Goal: Task Accomplishment & Management: Manage account settings

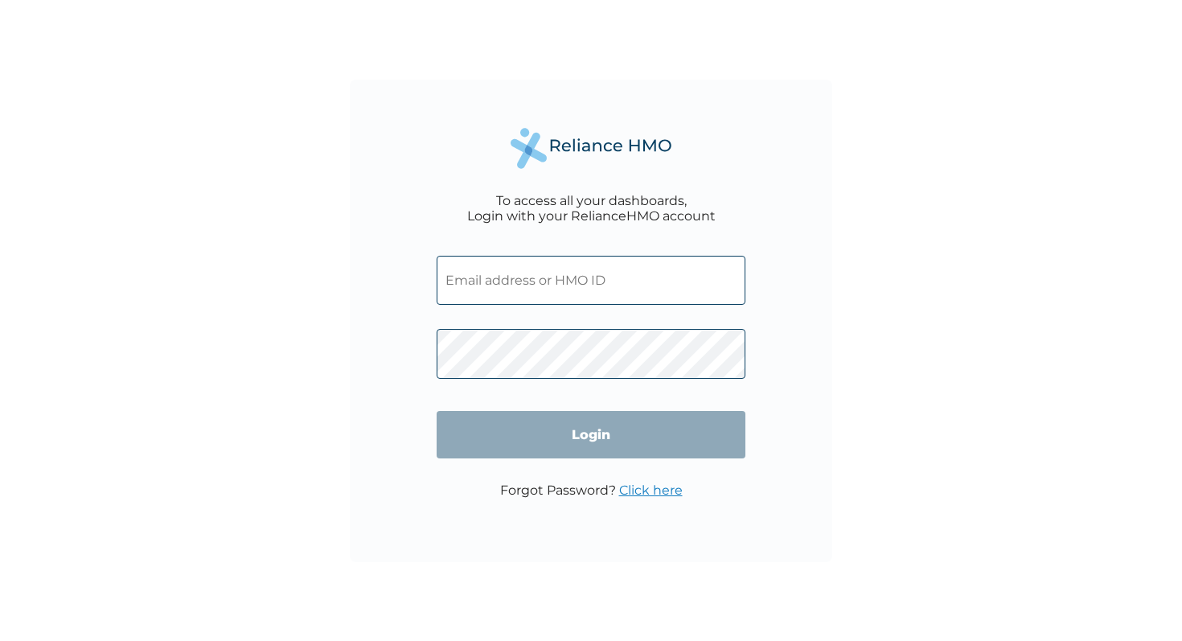
click at [532, 279] on input "text" at bounding box center [591, 280] width 309 height 49
click at [532, 277] on input "text" at bounding box center [591, 280] width 309 height 49
click at [494, 288] on input "text" at bounding box center [591, 280] width 309 height 49
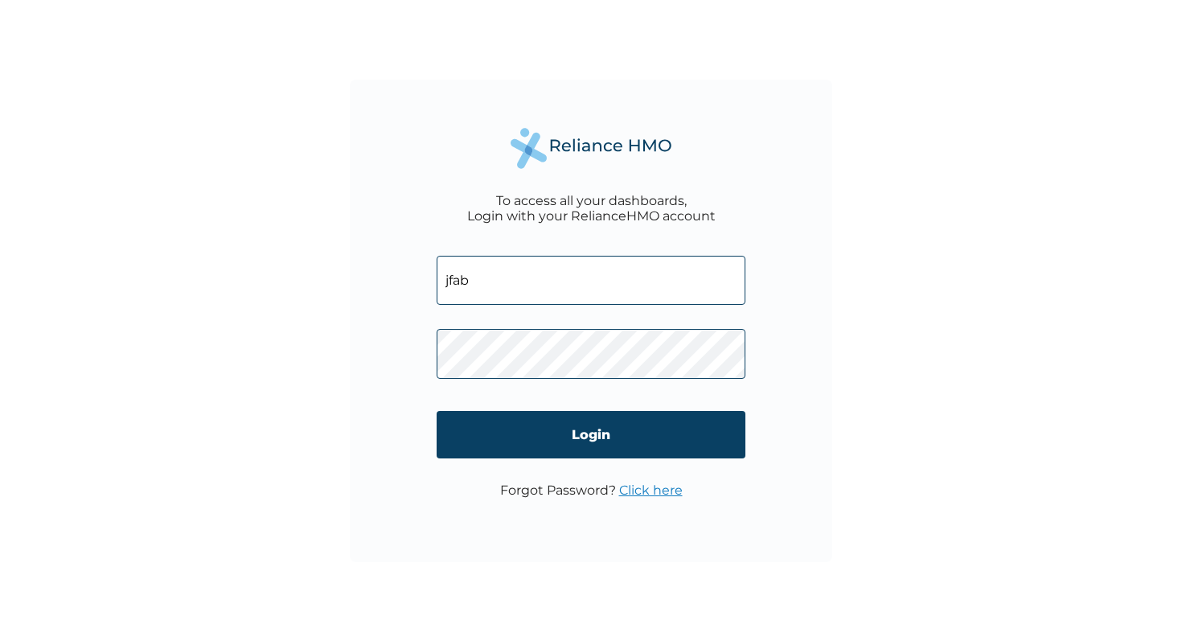
type input "[EMAIL_ADDRESS][DOMAIN_NAME]"
click input "Login" at bounding box center [591, 434] width 309 height 47
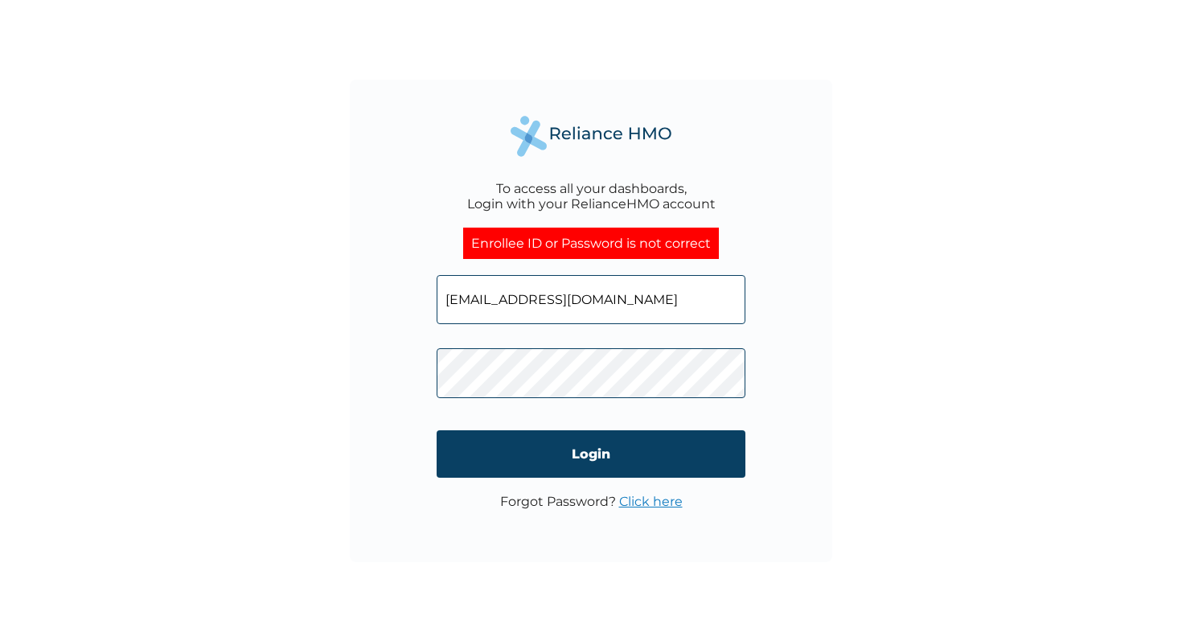
click input "Login" at bounding box center [591, 453] width 309 height 47
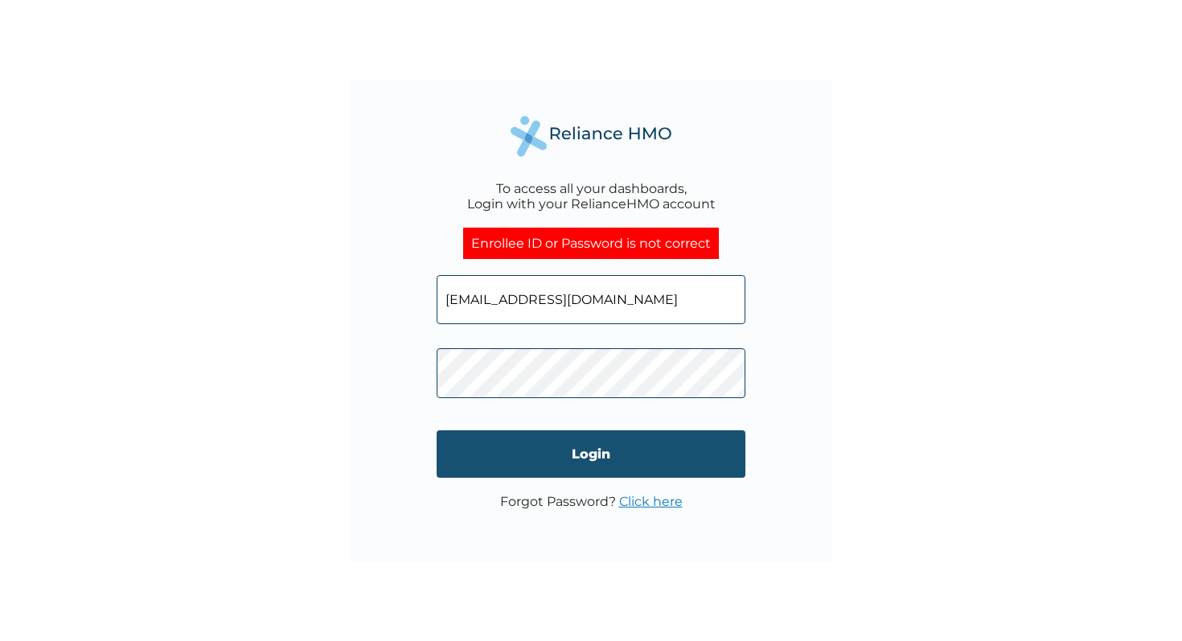
click at [503, 447] on input "Login" at bounding box center [591, 453] width 309 height 47
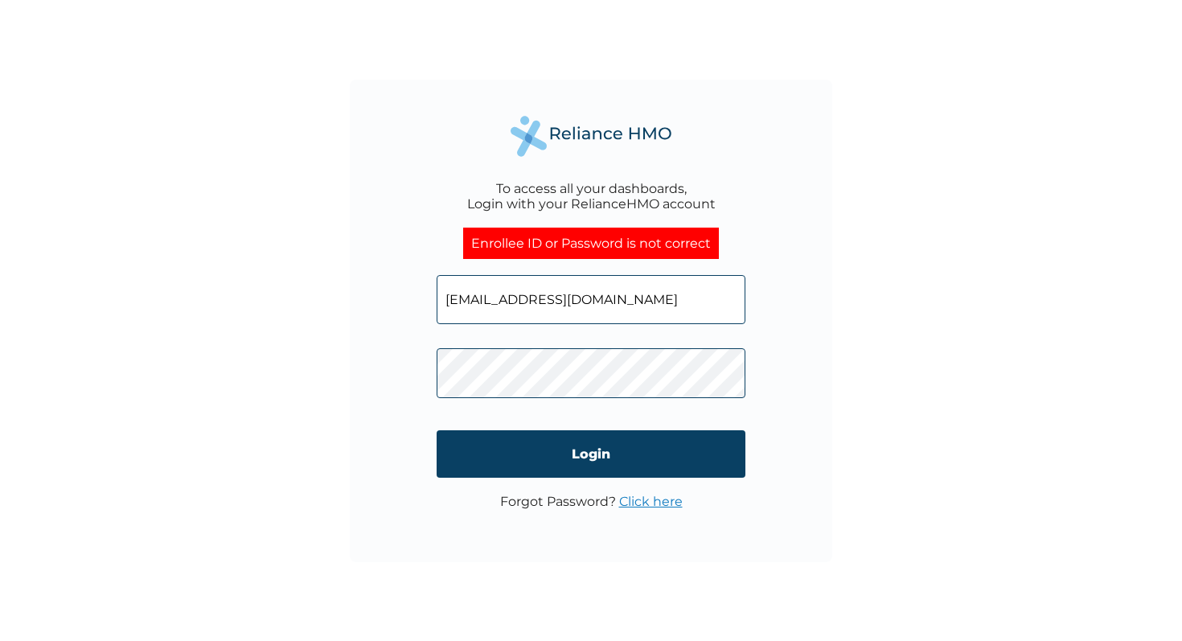
click at [651, 500] on link "Click here" at bounding box center [651, 501] width 64 height 15
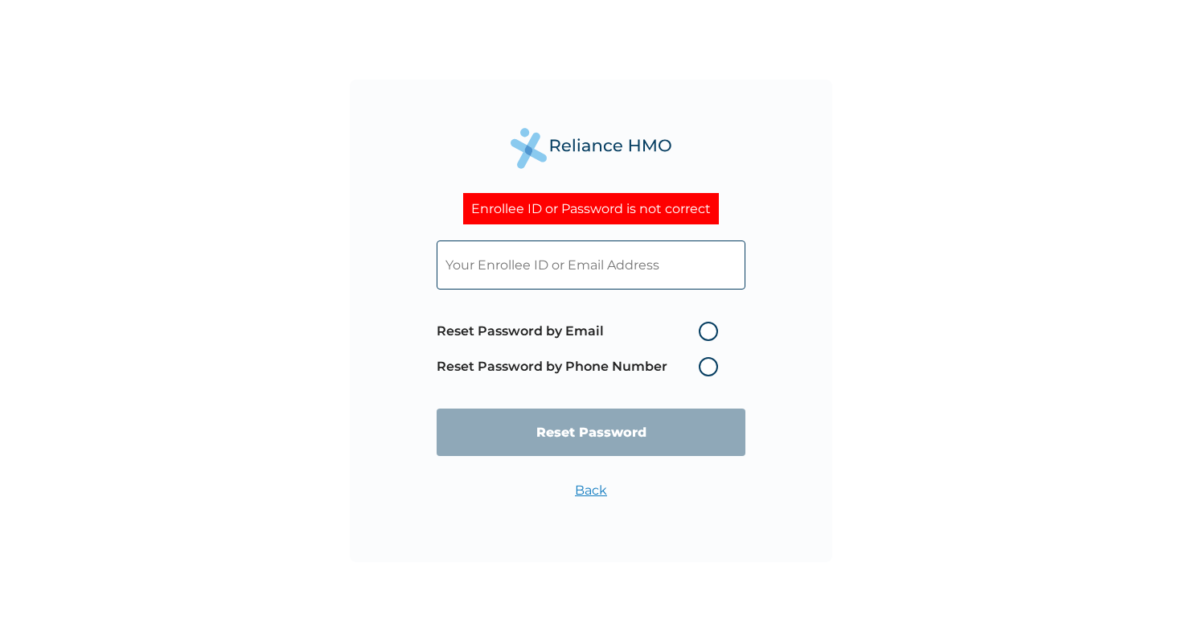
click at [584, 260] on input "text" at bounding box center [591, 264] width 309 height 49
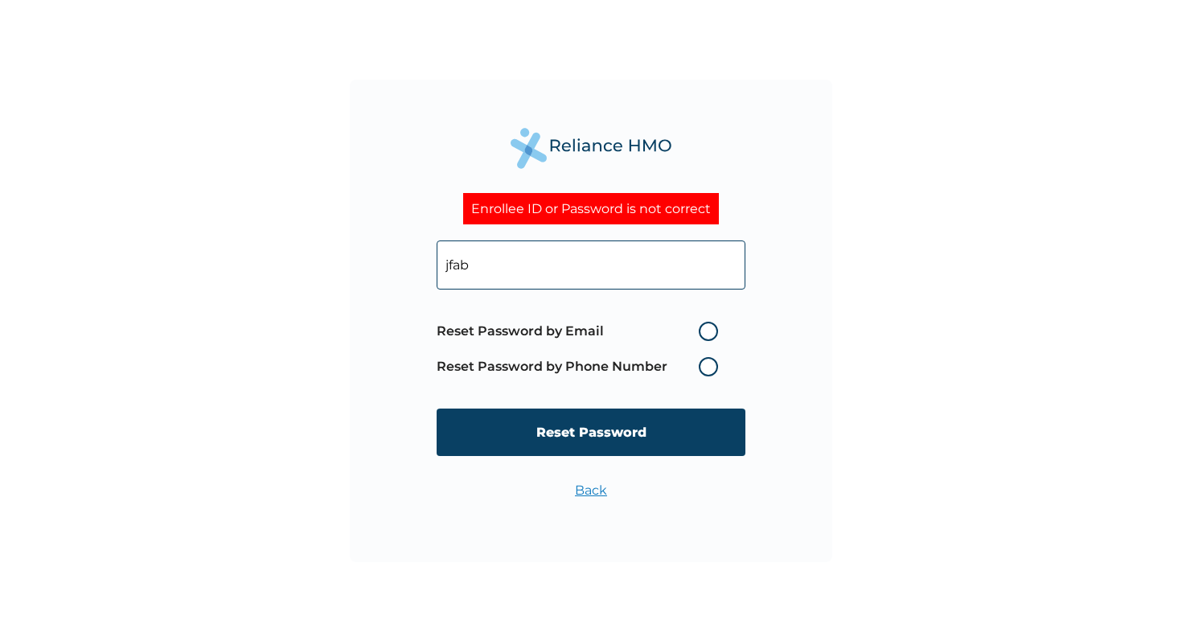
type input "jfabiyi"
click at [646, 329] on label "Reset Password by Email" at bounding box center [581, 331] width 289 height 19
click at [676, 329] on input "Reset Password by Email" at bounding box center [689, 331] width 26 height 26
radio input "true"
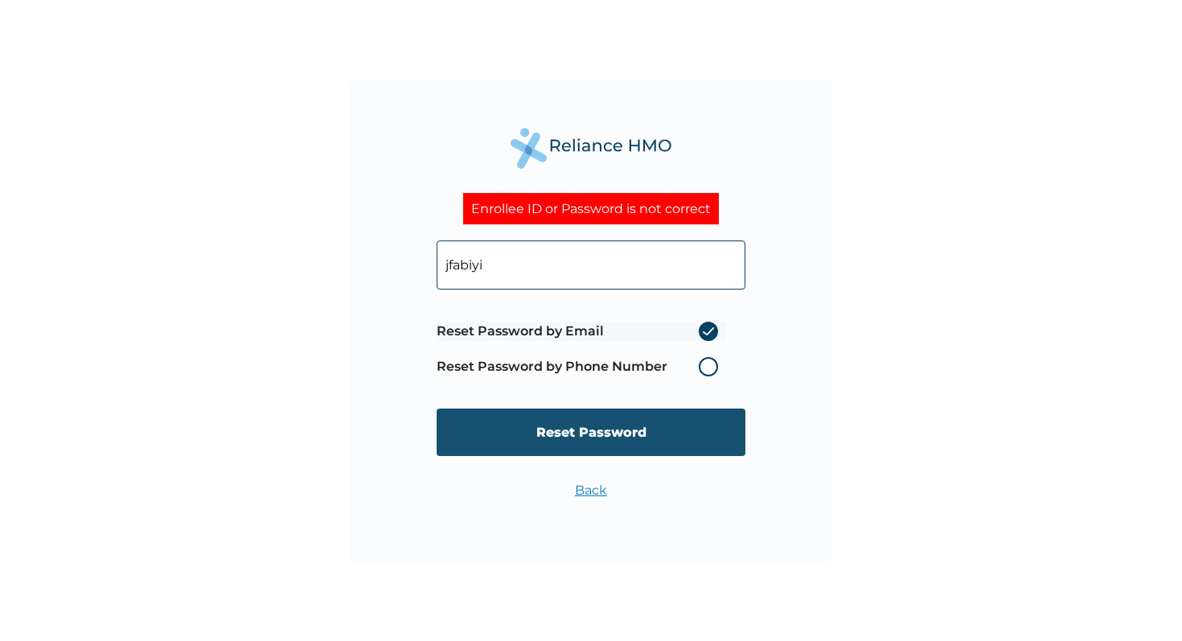
click at [625, 429] on input "Reset Password" at bounding box center [591, 431] width 309 height 47
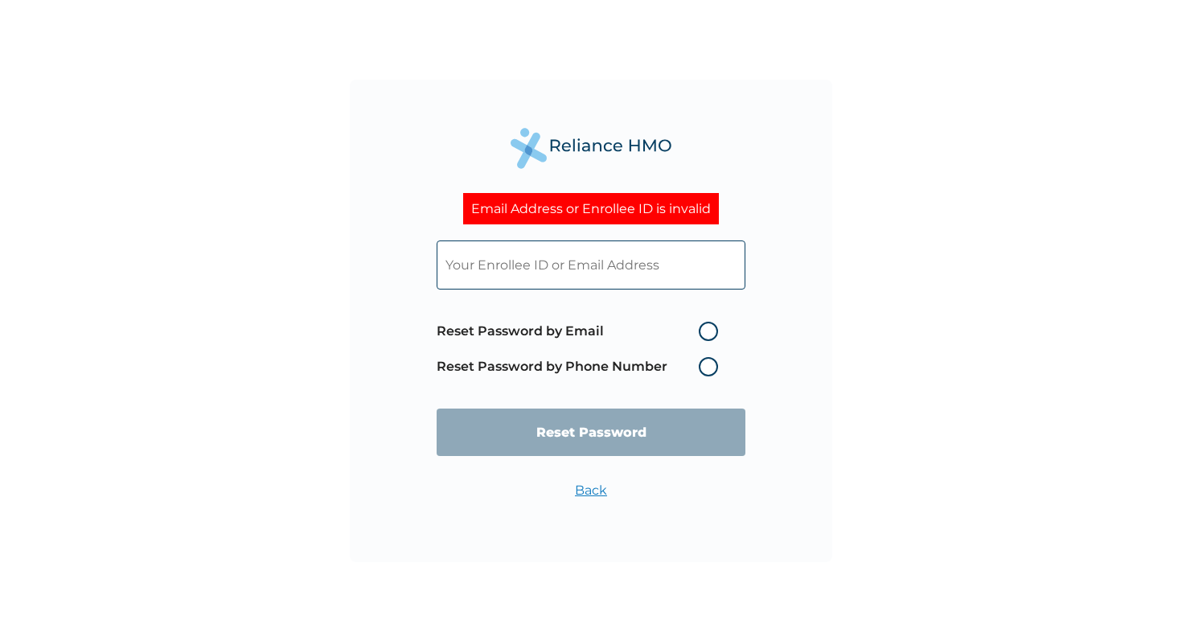
click at [576, 249] on input "text" at bounding box center [591, 264] width 309 height 49
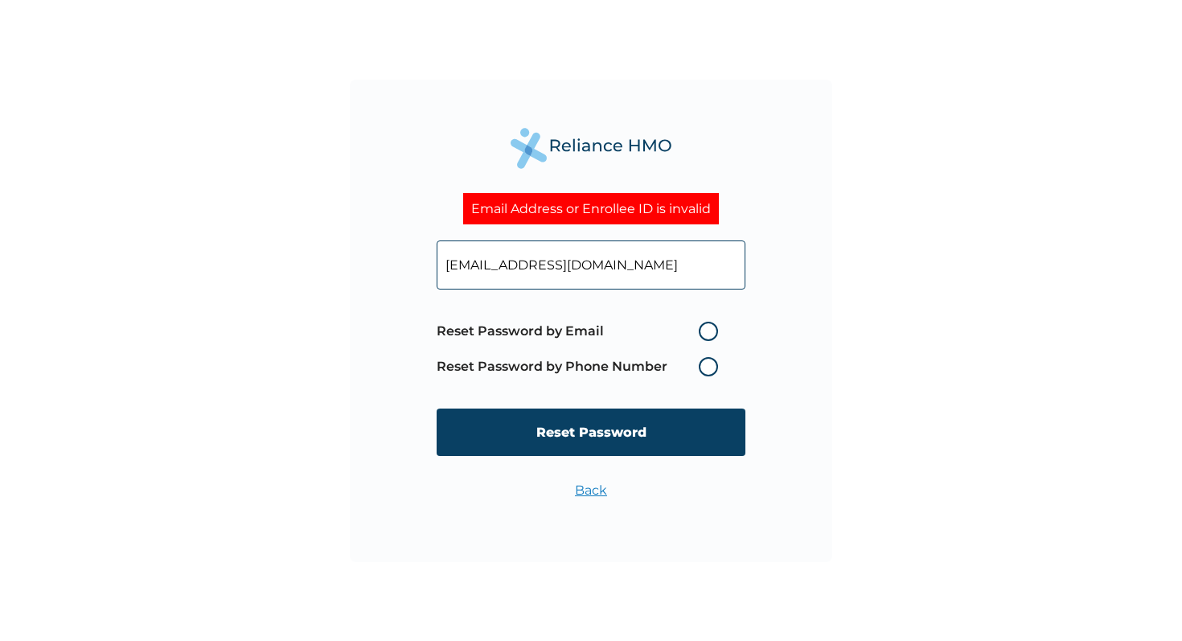
type input "[EMAIL_ADDRESS][DOMAIN_NAME]"
click at [553, 326] on label "Reset Password by Email" at bounding box center [581, 331] width 289 height 19
click at [676, 326] on input "Reset Password by Email" at bounding box center [689, 331] width 26 height 26
radio input "true"
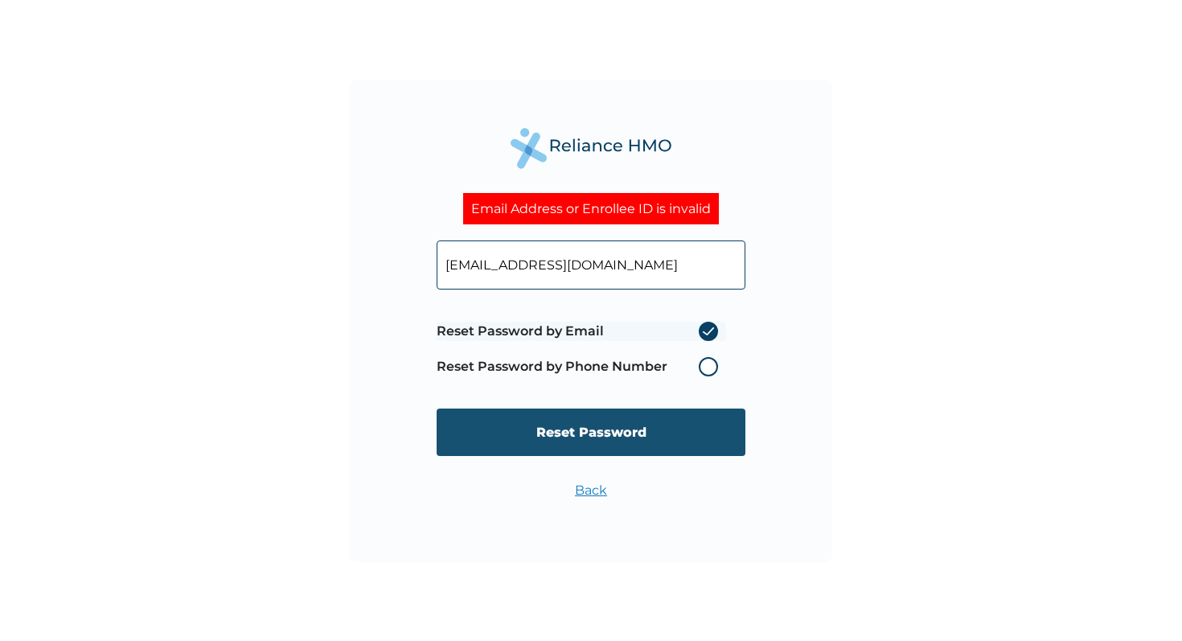
click at [554, 444] on input "Reset Password" at bounding box center [591, 431] width 309 height 47
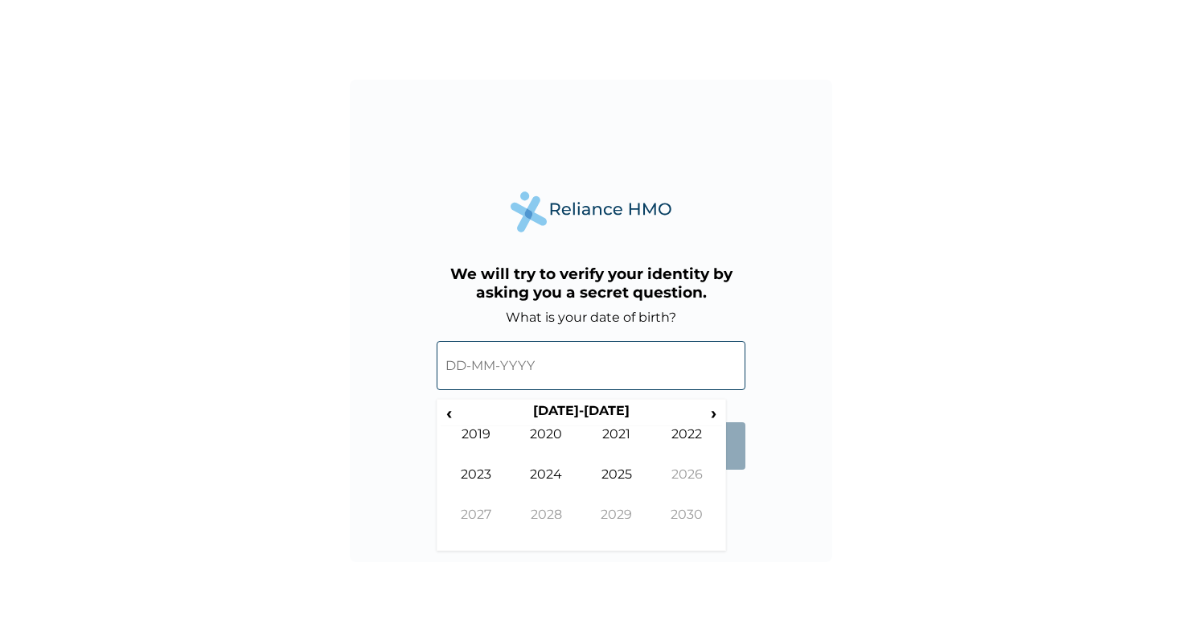
click at [537, 380] on input "text" at bounding box center [591, 365] width 309 height 49
click at [456, 413] on span "‹" at bounding box center [449, 413] width 17 height 20
click at [615, 470] on td "1995" at bounding box center [616, 486] width 71 height 40
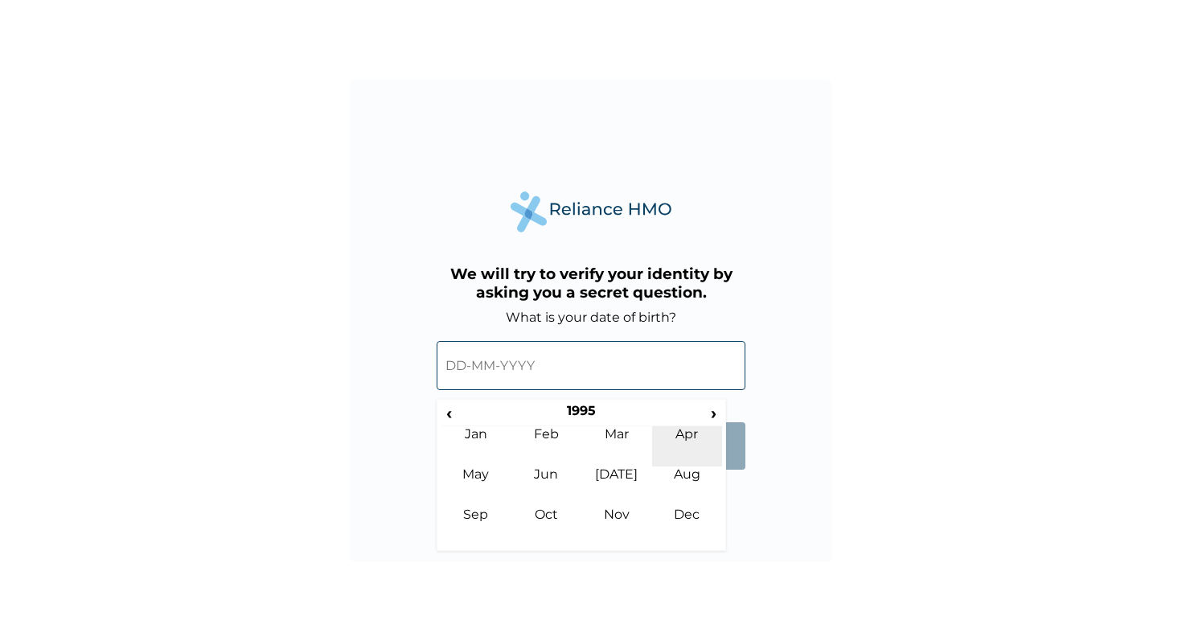
click at [664, 447] on td "Apr" at bounding box center [687, 446] width 71 height 40
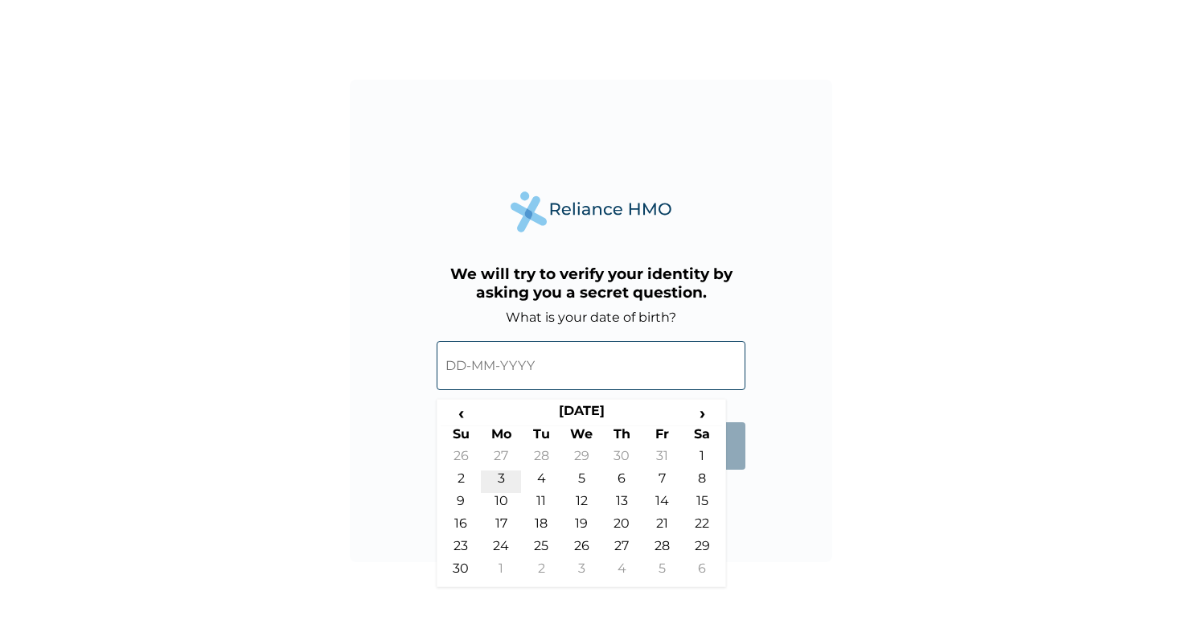
click at [512, 476] on td "3" at bounding box center [501, 481] width 40 height 23
type input "[DATE]"
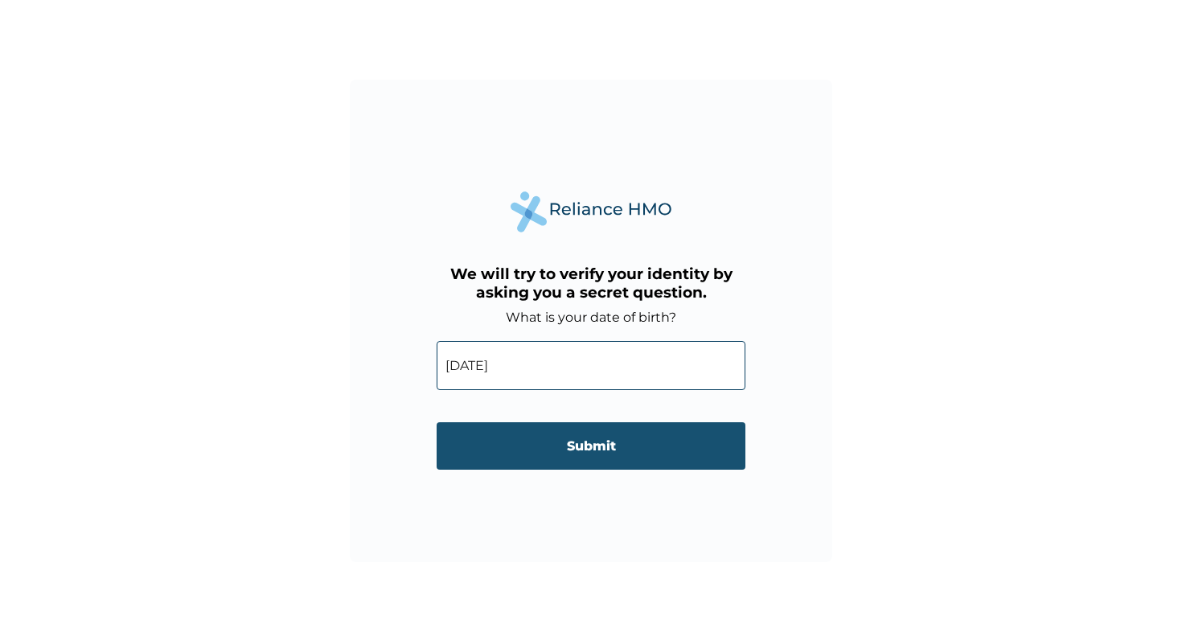
click at [544, 453] on input "Submit" at bounding box center [591, 445] width 309 height 47
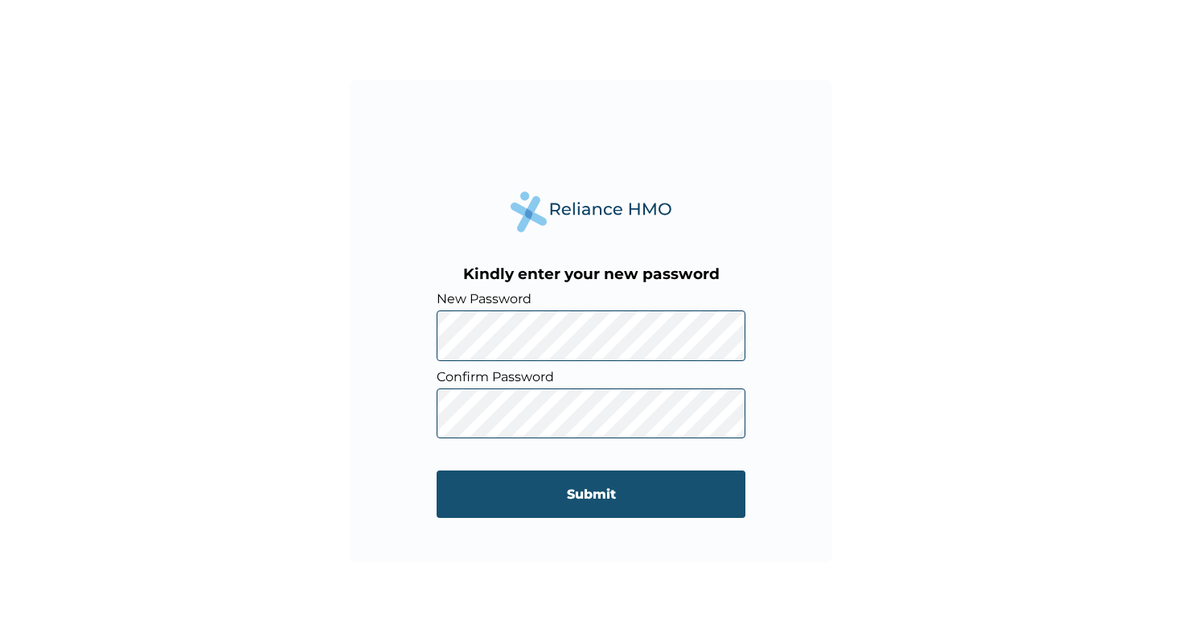
click at [597, 498] on input "Submit" at bounding box center [591, 493] width 309 height 47
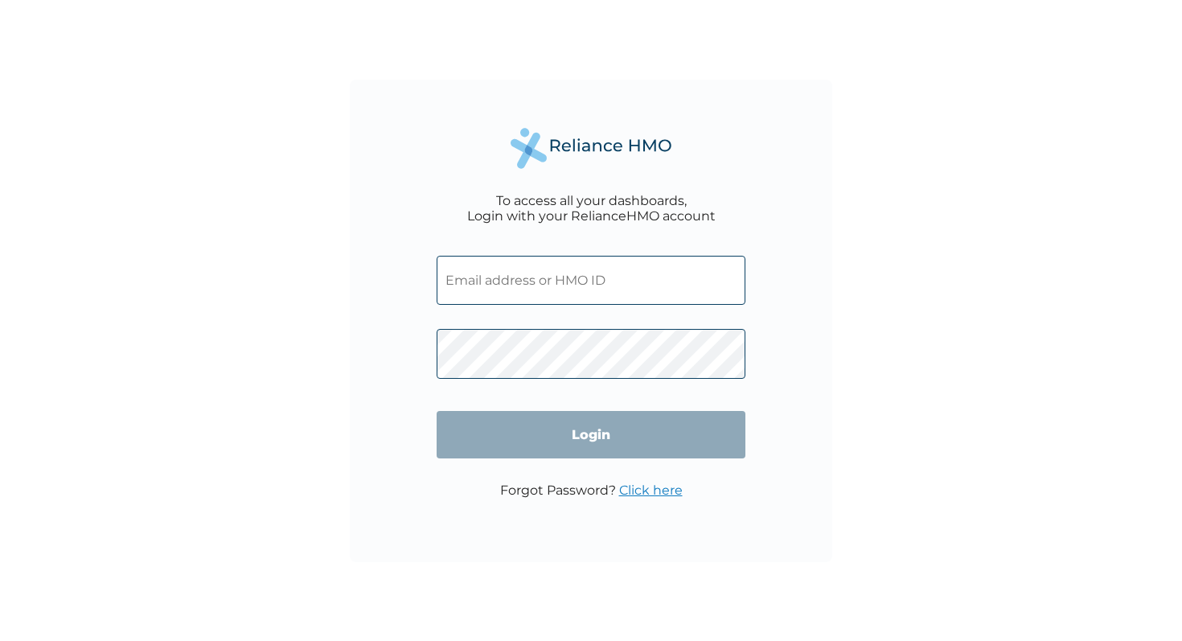
click at [499, 290] on input "text" at bounding box center [591, 280] width 309 height 49
type input "jfabiyi"
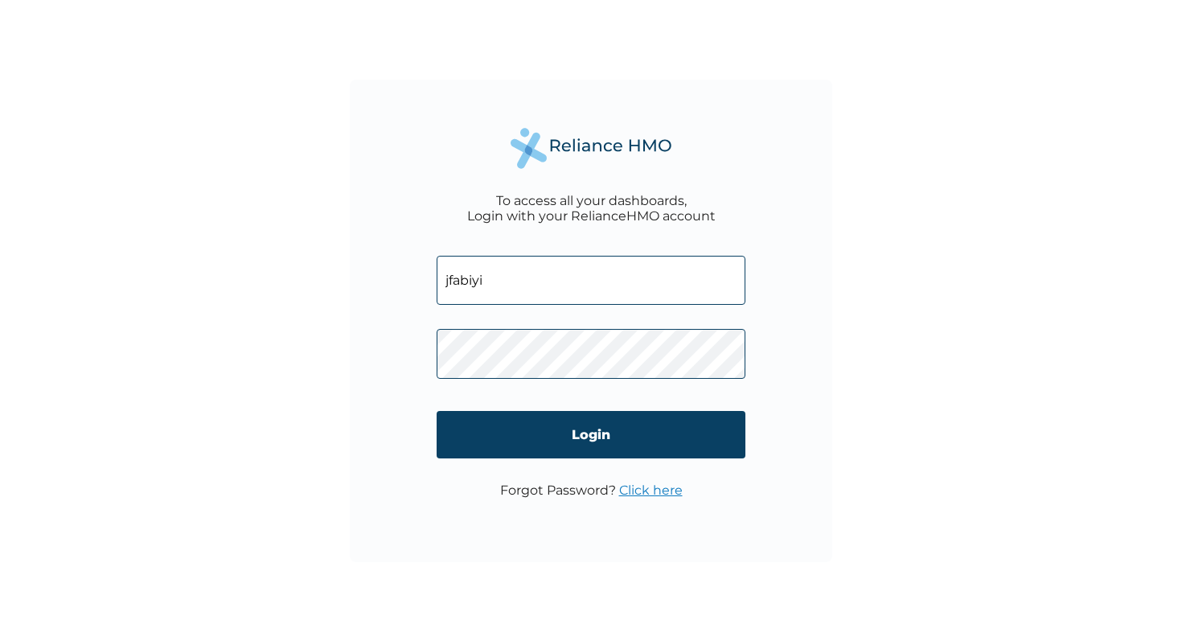
click at [564, 403] on form "jfabiyi Login" at bounding box center [591, 361] width 309 height 243
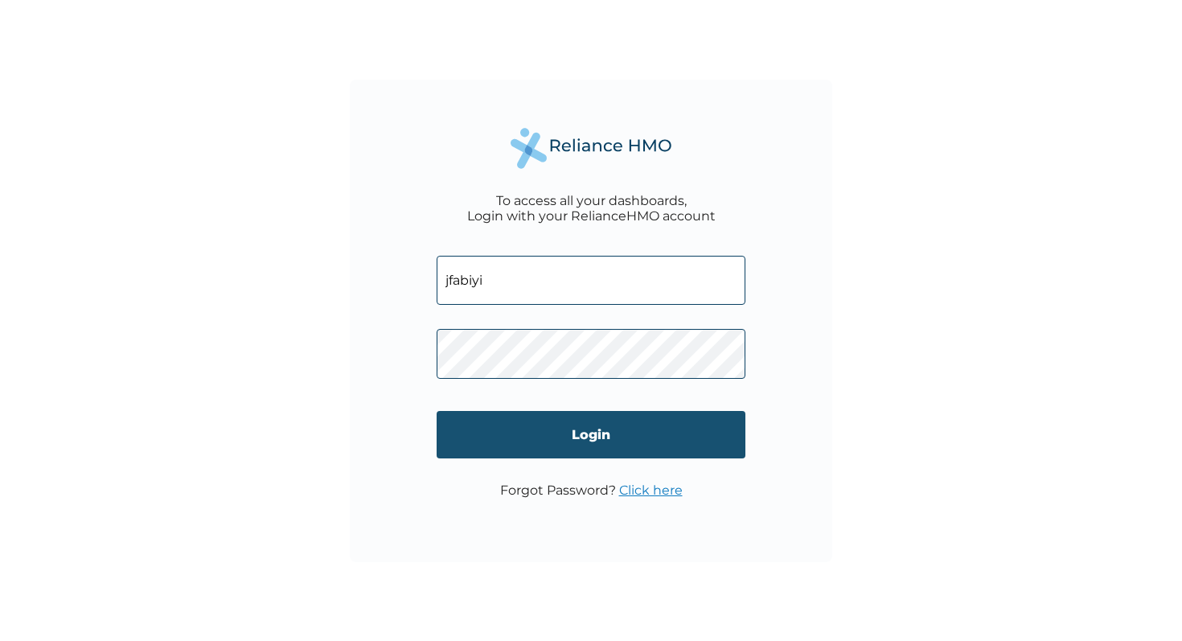
click at [563, 439] on input "Login" at bounding box center [591, 434] width 309 height 47
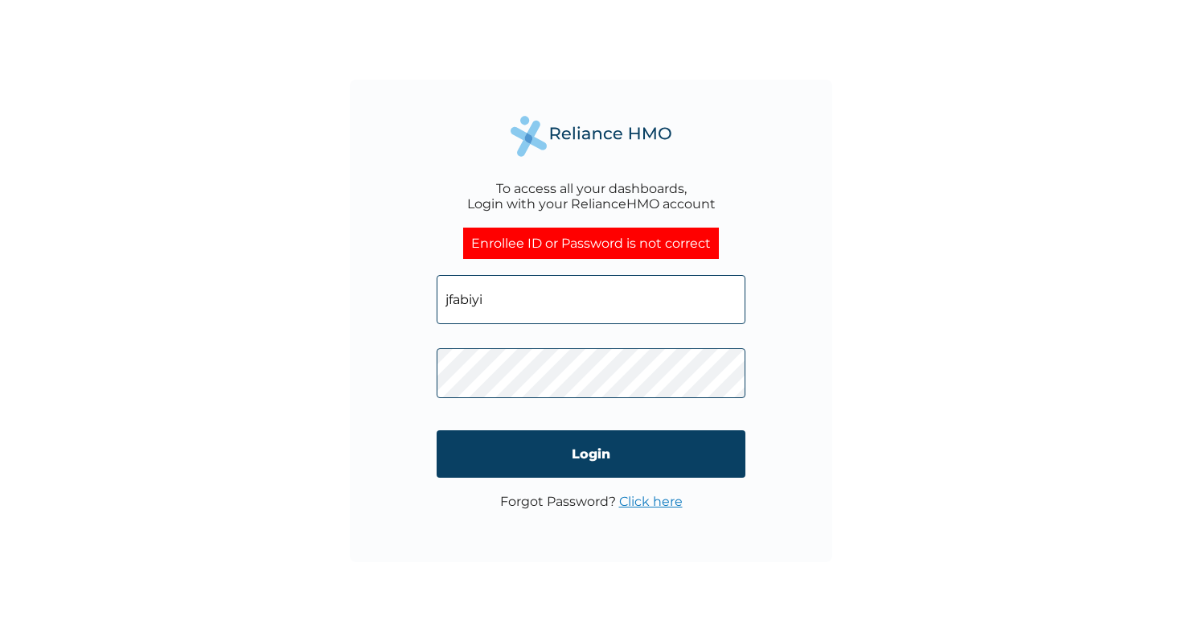
click at [502, 290] on input "jfabiyi" at bounding box center [591, 299] width 309 height 49
click at [503, 301] on input "jfabiyi" at bounding box center [591, 299] width 309 height 49
type input "jfabiyi@octo5.co"
click input "Login" at bounding box center [591, 453] width 309 height 47
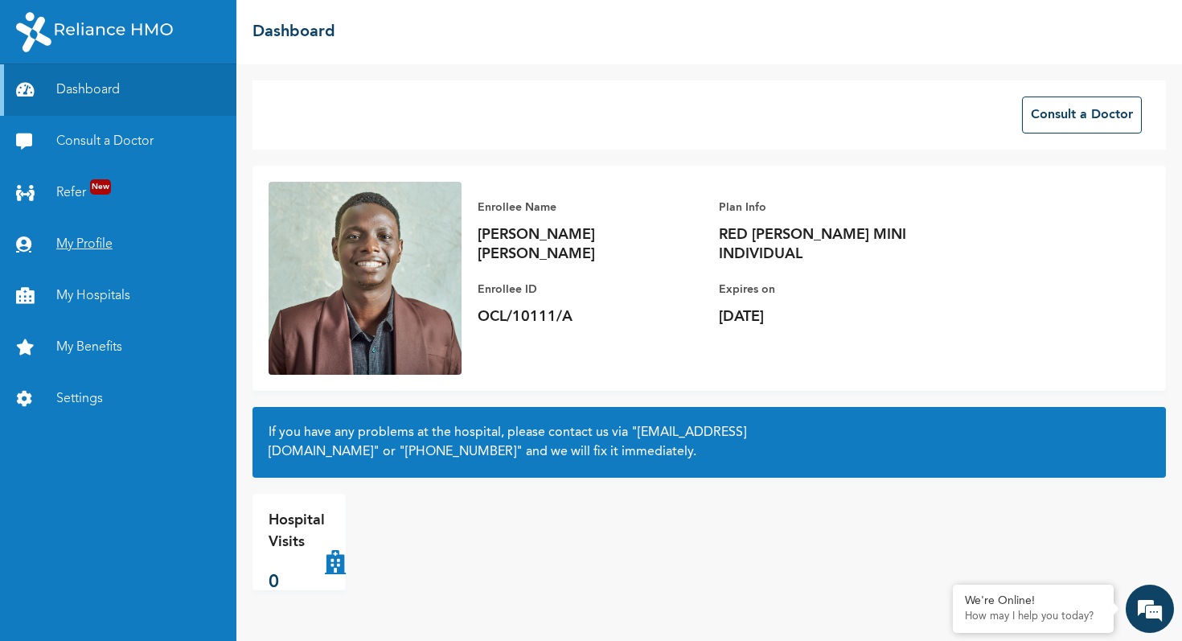
click at [82, 245] on link "My Profile" at bounding box center [118, 244] width 236 height 51
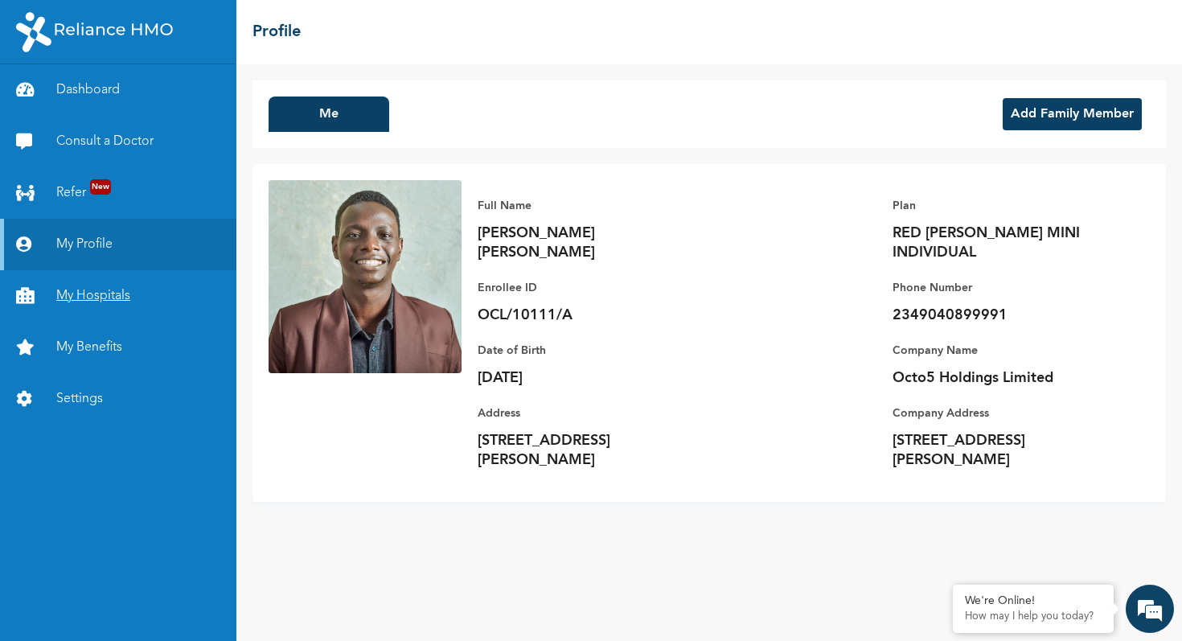
click at [108, 296] on link "My Hospitals" at bounding box center [118, 295] width 236 height 51
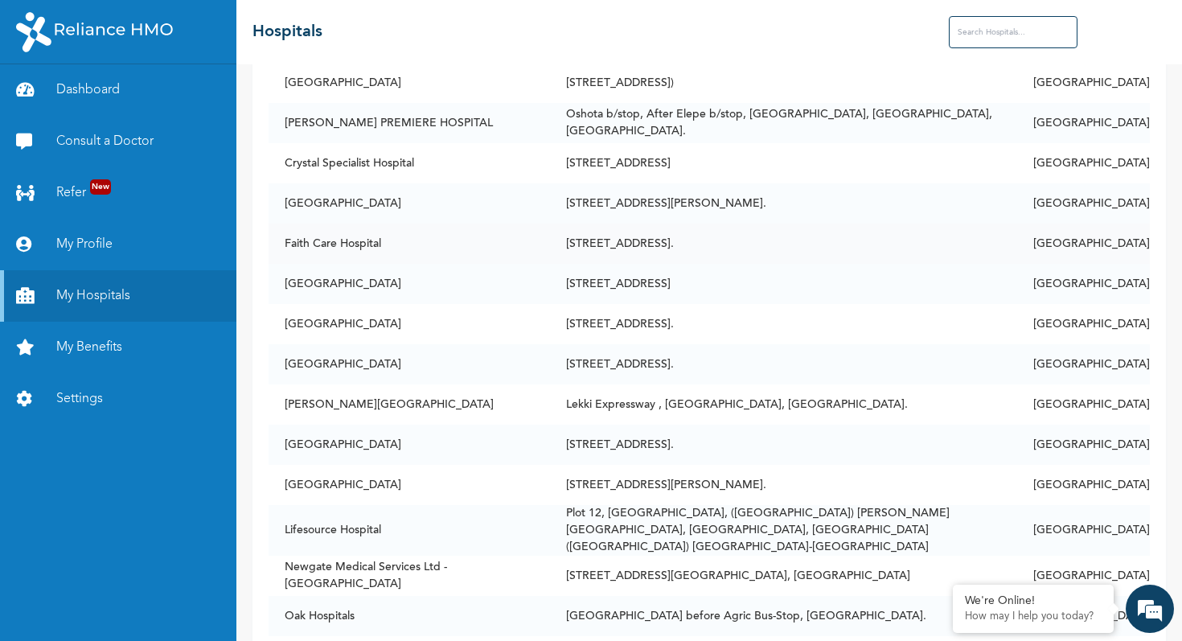
scroll to position [230, 0]
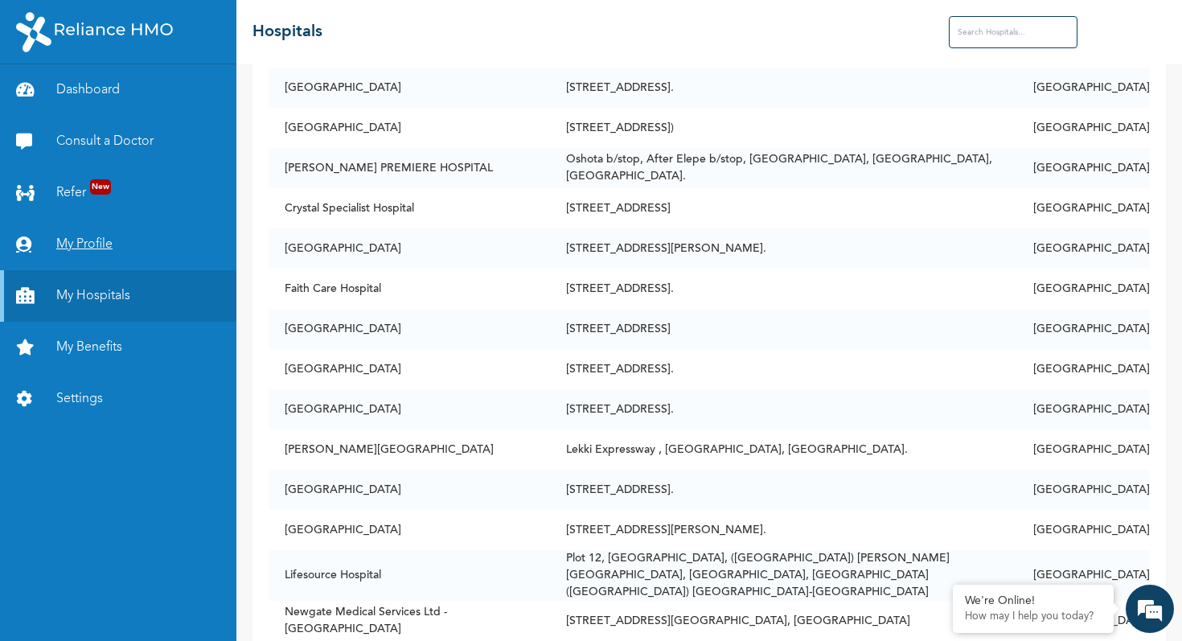
click at [98, 240] on link "My Profile" at bounding box center [118, 244] width 236 height 51
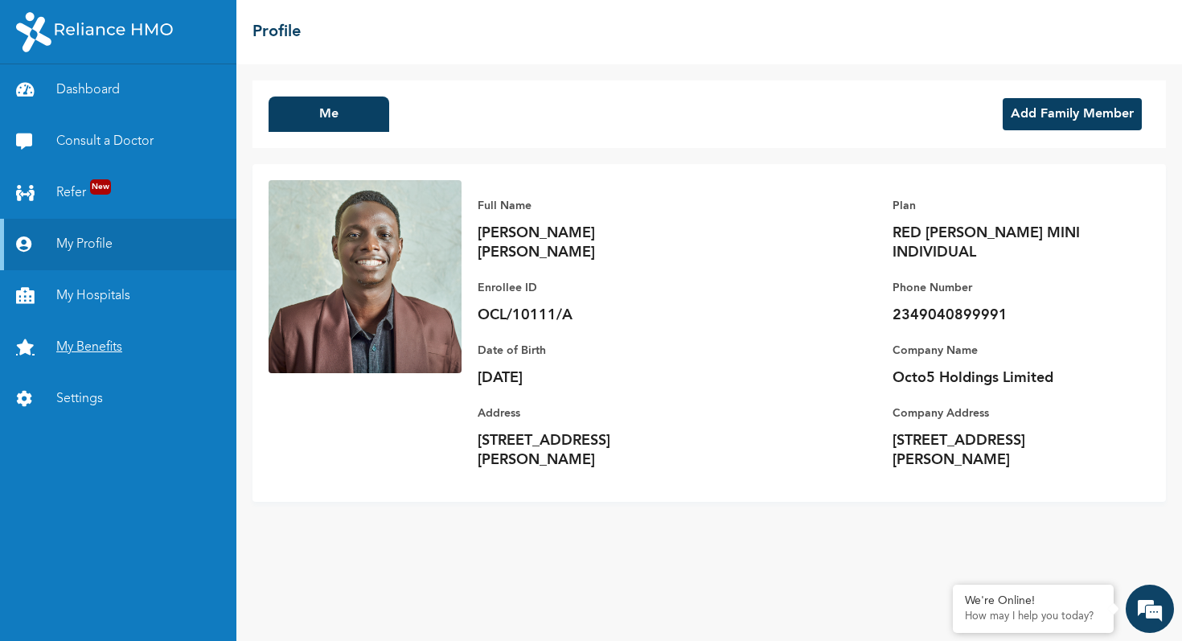
click at [88, 348] on link "My Benefits" at bounding box center [118, 347] width 236 height 51
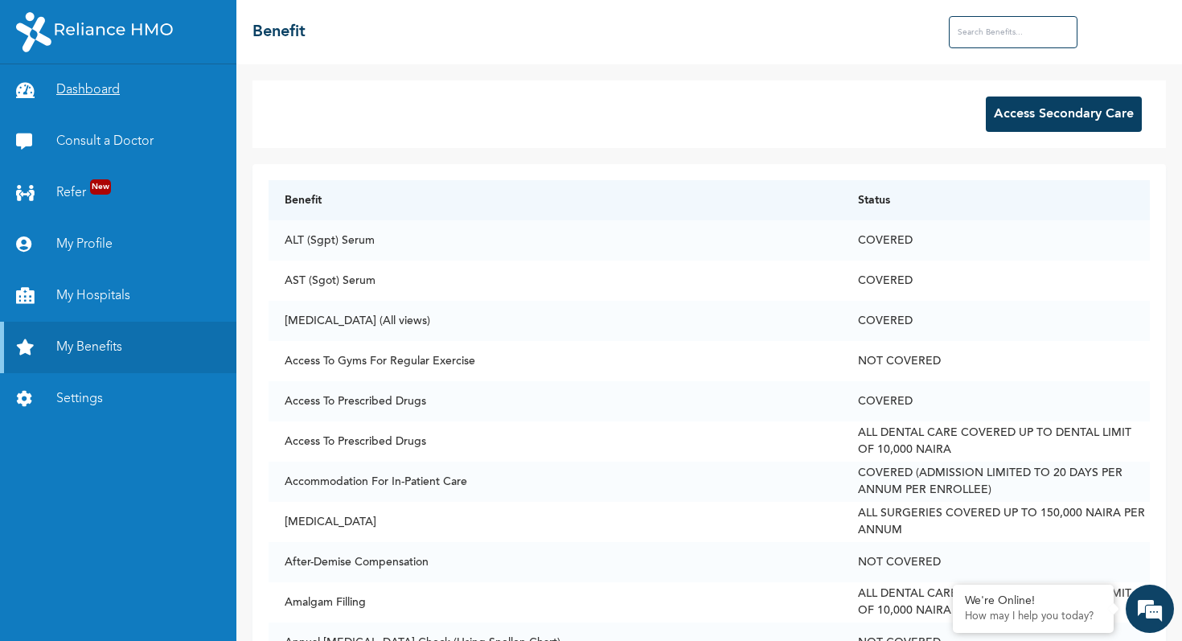
click at [109, 96] on link "Dashboard" at bounding box center [118, 89] width 236 height 51
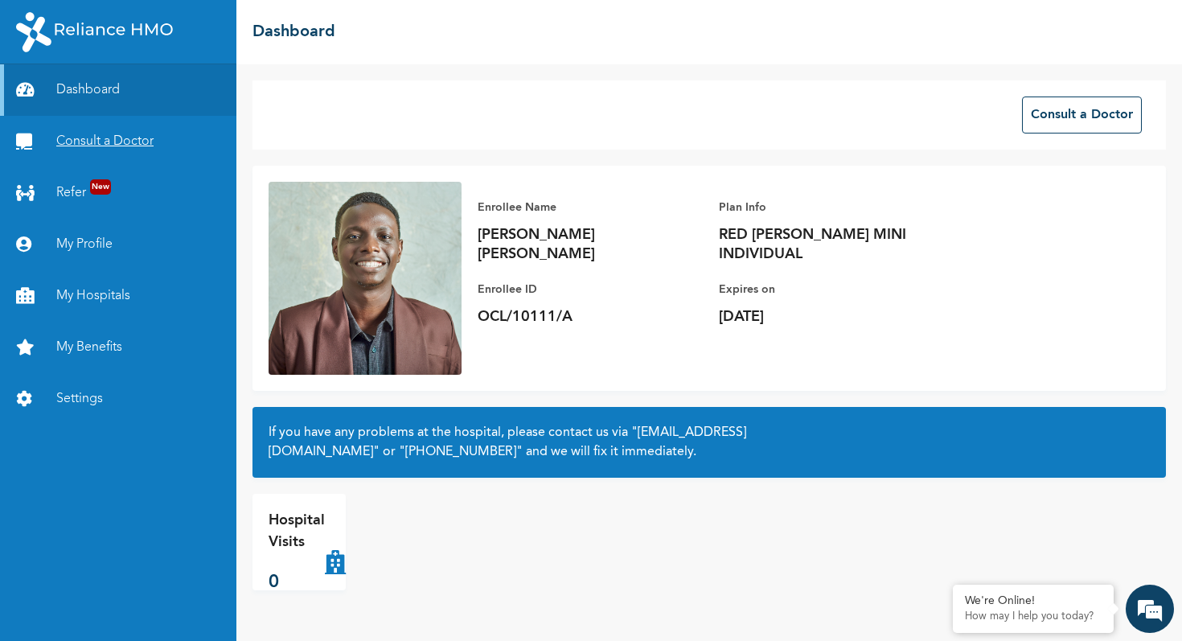
click at [109, 146] on link "Consult a Doctor" at bounding box center [118, 141] width 236 height 51
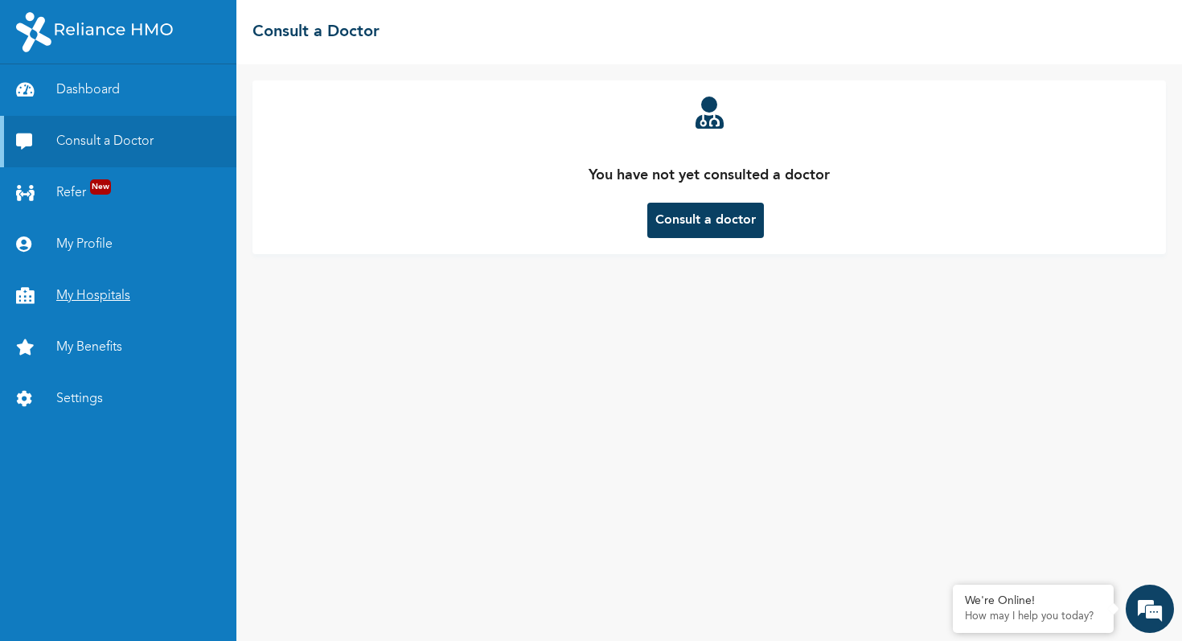
click at [72, 292] on link "My Hospitals" at bounding box center [118, 295] width 236 height 51
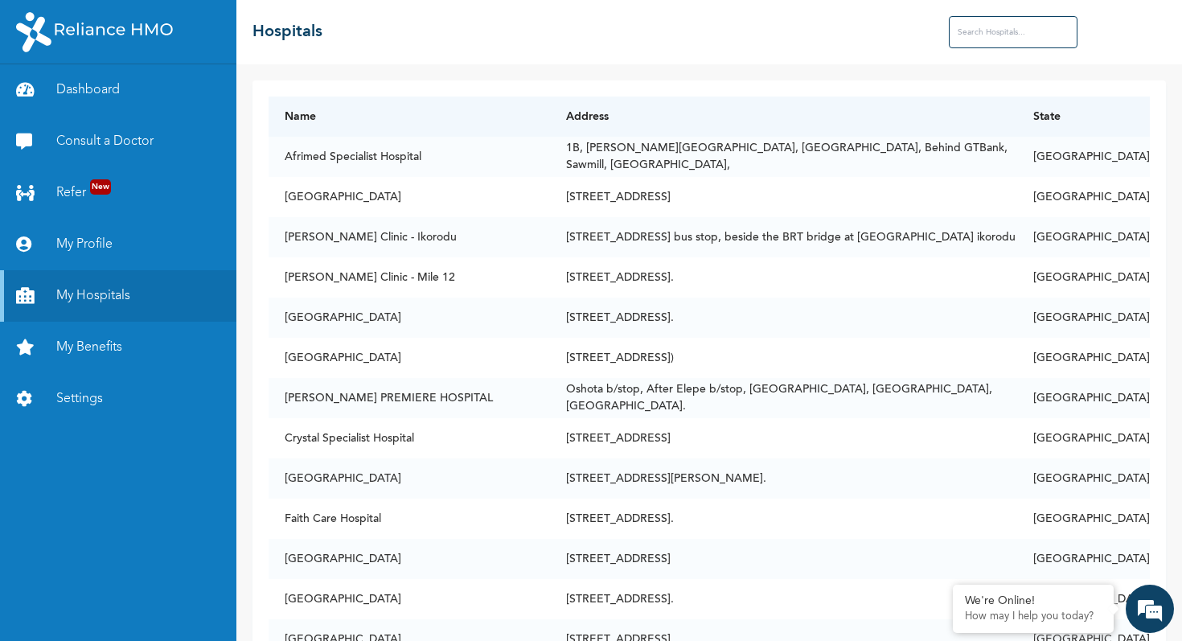
click at [1008, 36] on input "text" at bounding box center [1013, 32] width 129 height 32
type input "oke-afa"
